Goal: Task Accomplishment & Management: Manage account settings

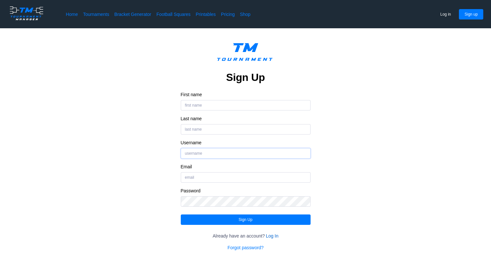
type input "klm"
click at [269, 236] on link "Log In" at bounding box center [272, 236] width 13 height 6
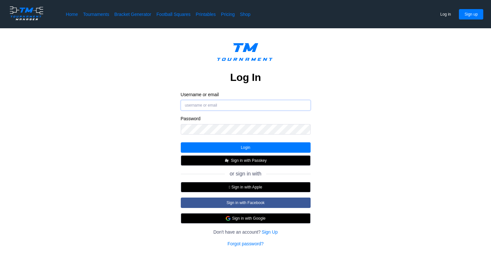
type input "klm"
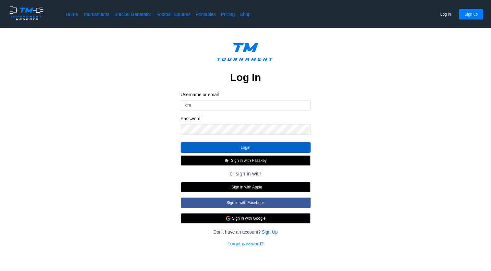
click at [248, 150] on button "Login" at bounding box center [246, 147] width 130 height 10
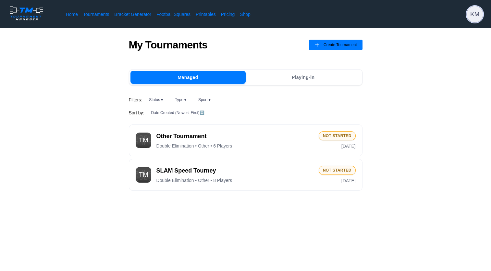
click at [476, 13] on span "KM" at bounding box center [475, 14] width 16 height 16
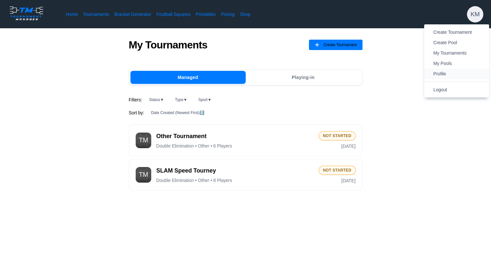
click at [446, 75] on span "Profile" at bounding box center [440, 73] width 13 height 5
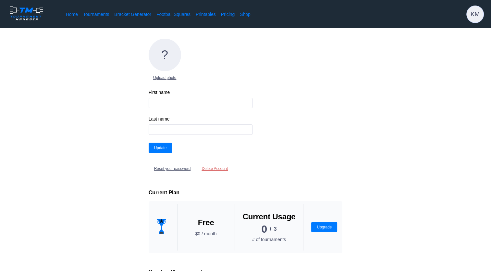
type input "[PERSON_NAME]"
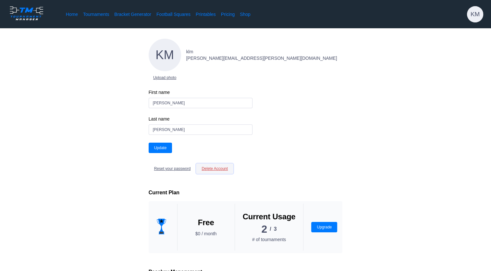
click at [227, 170] on button "Delete Account" at bounding box center [214, 168] width 37 height 10
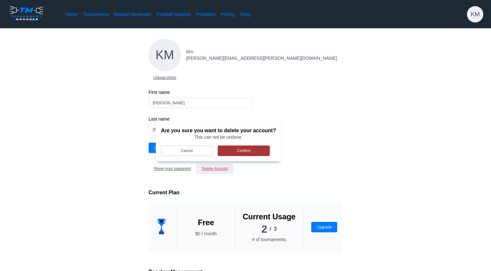
click at [230, 151] on button "Confirm" at bounding box center [244, 150] width 52 height 10
